Goal: Check status: Check status

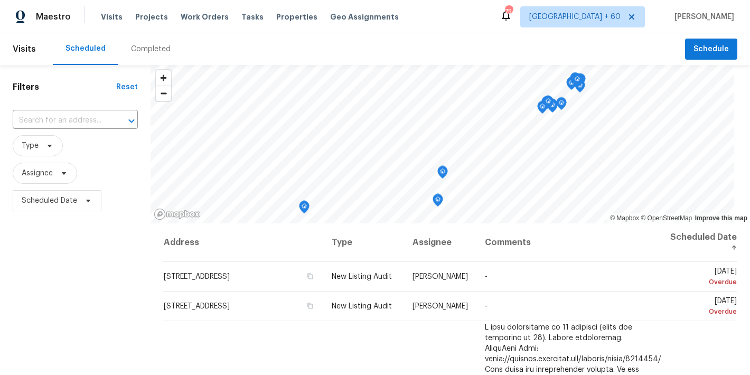
click at [140, 46] on div "Completed" at bounding box center [151, 49] width 40 height 11
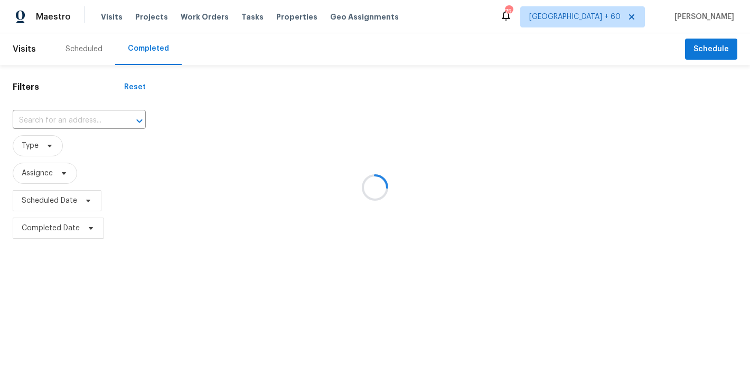
click at [64, 125] on div at bounding box center [375, 187] width 750 height 375
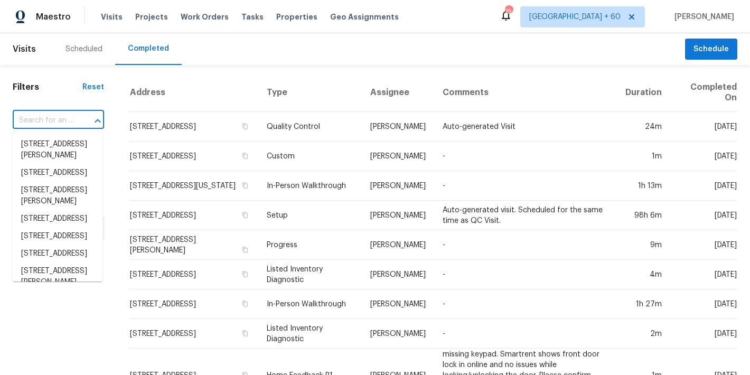
click at [56, 119] on input "text" at bounding box center [44, 121] width 62 height 16
paste input "[STREET_ADDRESS][PERSON_NAME][PERSON_NAME]"
type input "[STREET_ADDRESS][PERSON_NAME][PERSON_NAME]"
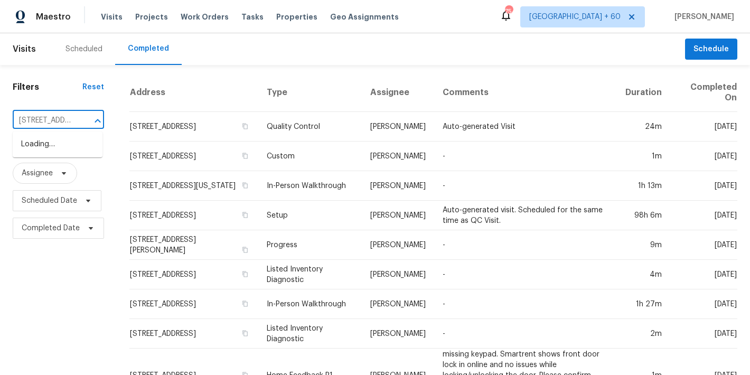
scroll to position [0, 79]
click at [53, 147] on li "[STREET_ADDRESS][PERSON_NAME][PERSON_NAME]" at bounding box center [58, 156] width 90 height 40
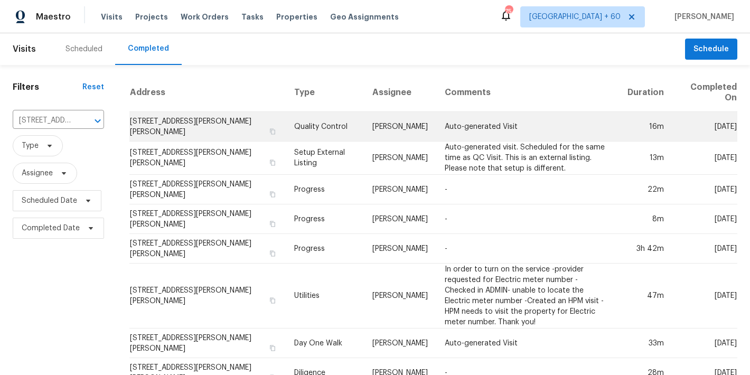
click at [196, 123] on td "[STREET_ADDRESS][PERSON_NAME][PERSON_NAME]" at bounding box center [207, 127] width 156 height 30
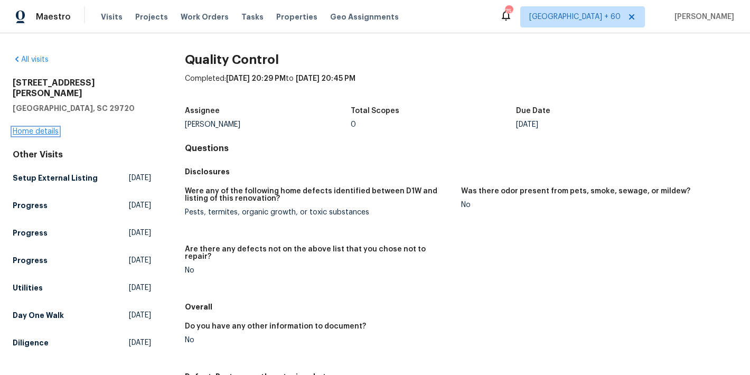
click at [33, 128] on link "Home details" at bounding box center [36, 131] width 46 height 7
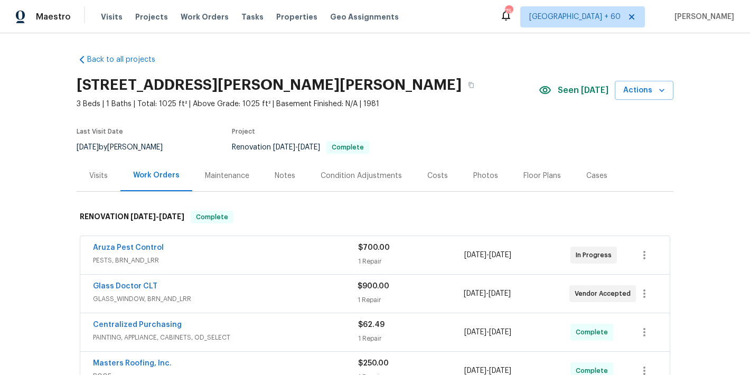
click at [579, 94] on span "Seen [DATE]" at bounding box center [583, 90] width 51 height 11
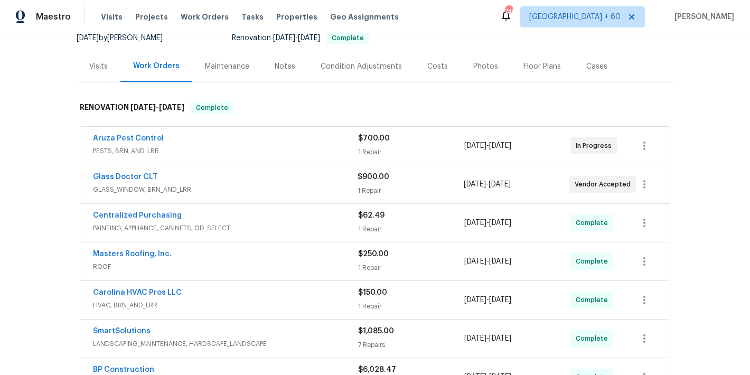
scroll to position [101, 0]
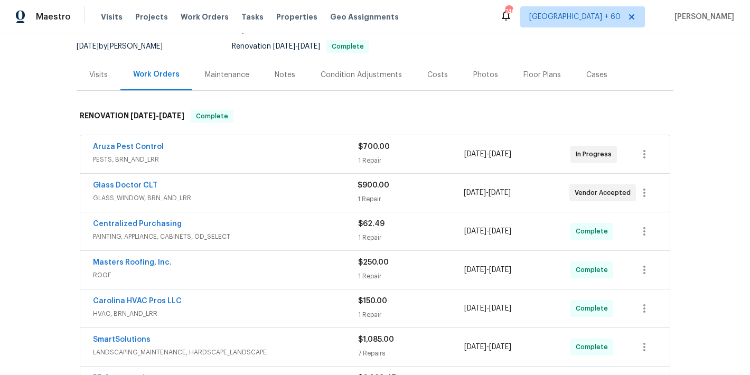
click at [304, 194] on span "GLASS_WINDOW, BRN_AND_LRR" at bounding box center [225, 198] width 265 height 11
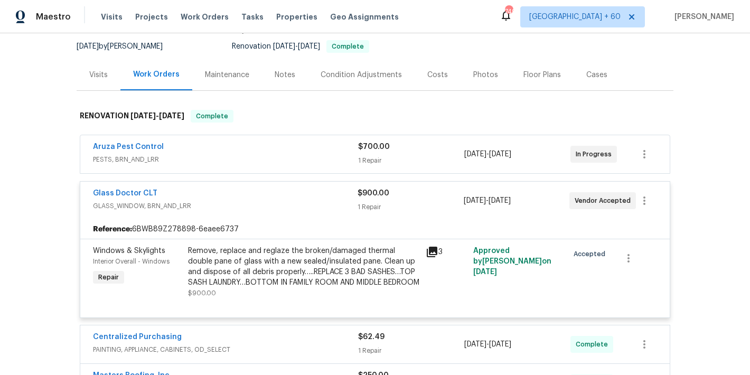
click at [304, 153] on div "Aruza Pest Control" at bounding box center [225, 148] width 265 height 13
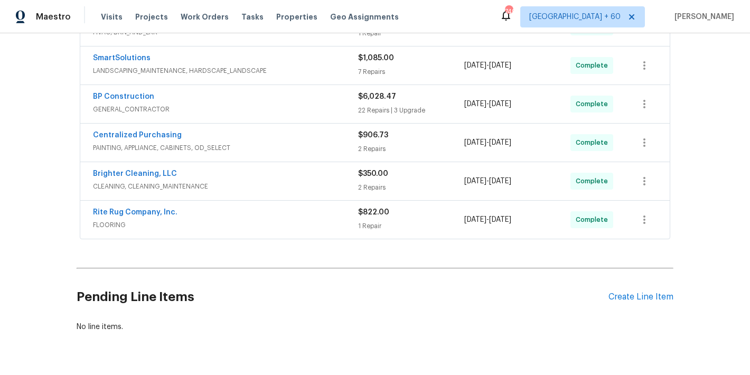
scroll to position [704, 0]
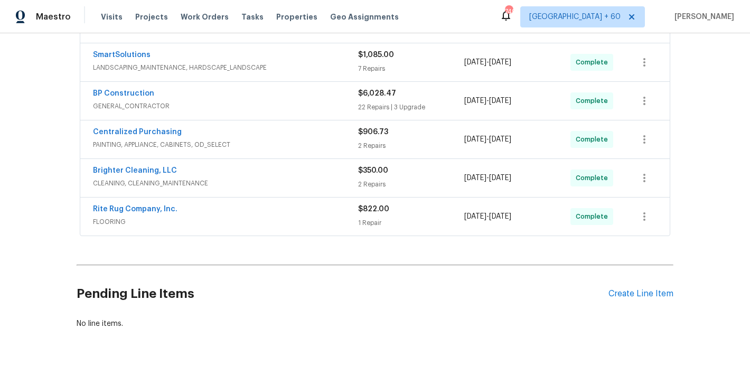
click at [326, 217] on div "Rite Rug Company, Inc." at bounding box center [225, 210] width 265 height 13
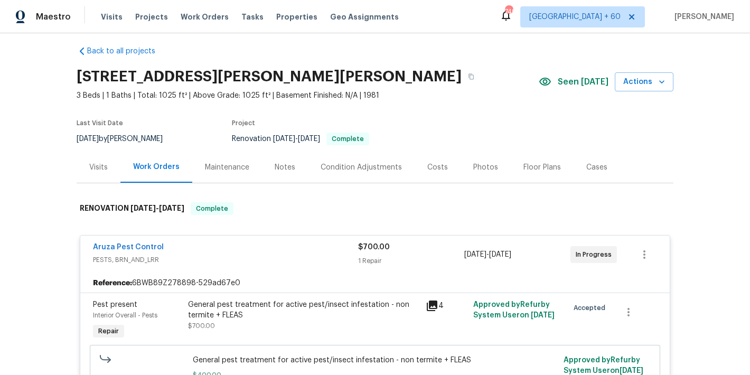
scroll to position [0, 0]
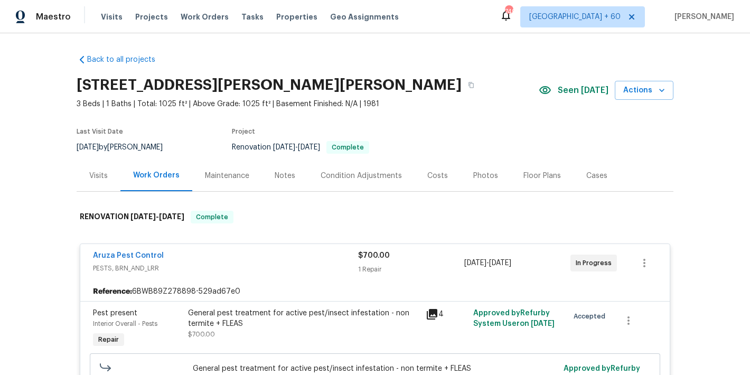
click at [441, 89] on div "[STREET_ADDRESS][PERSON_NAME][PERSON_NAME]" at bounding box center [308, 84] width 462 height 27
click at [115, 18] on span "Visits" at bounding box center [112, 17] width 22 height 11
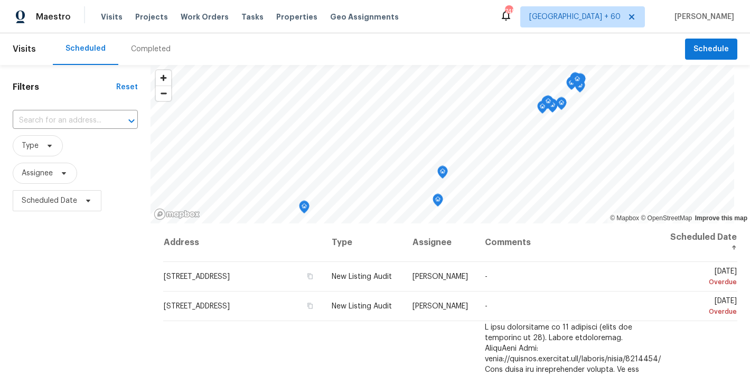
click at [156, 48] on div "Completed" at bounding box center [151, 49] width 40 height 11
